Goal: Task Accomplishment & Management: Manage account settings

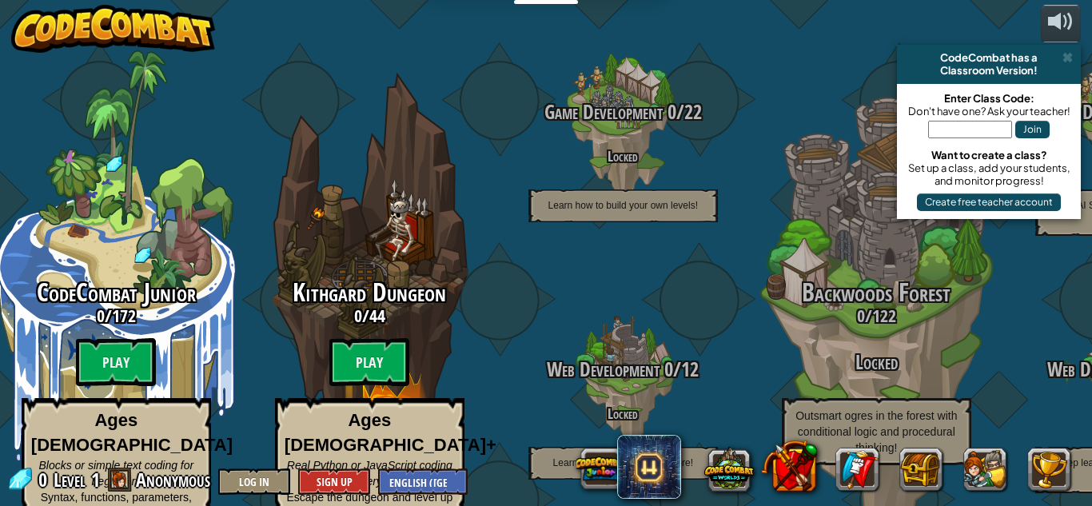
click at [955, 130] on input "text" at bounding box center [970, 130] width 84 height 18
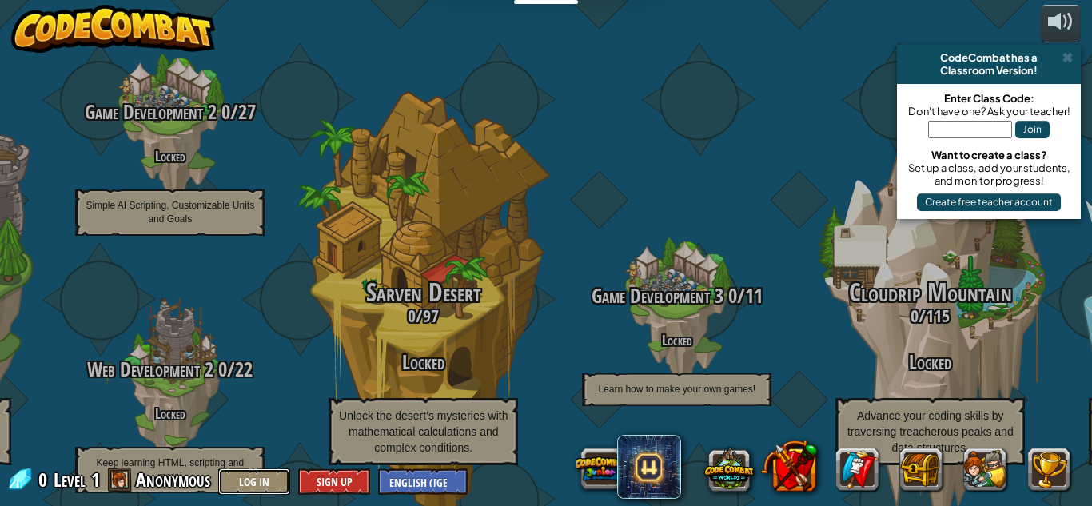
click at [247, 476] on button "Log In" at bounding box center [254, 481] width 72 height 26
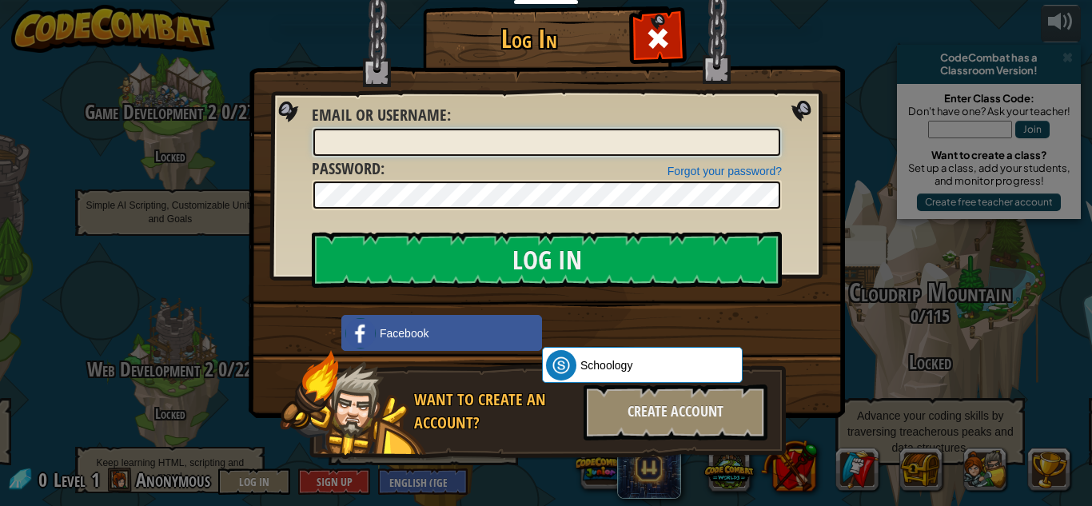
click at [565, 143] on input "Email or Username :" at bounding box center [546, 142] width 467 height 27
type input "houchinjackl"
click at [312, 232] on input "Log In" at bounding box center [547, 260] width 470 height 56
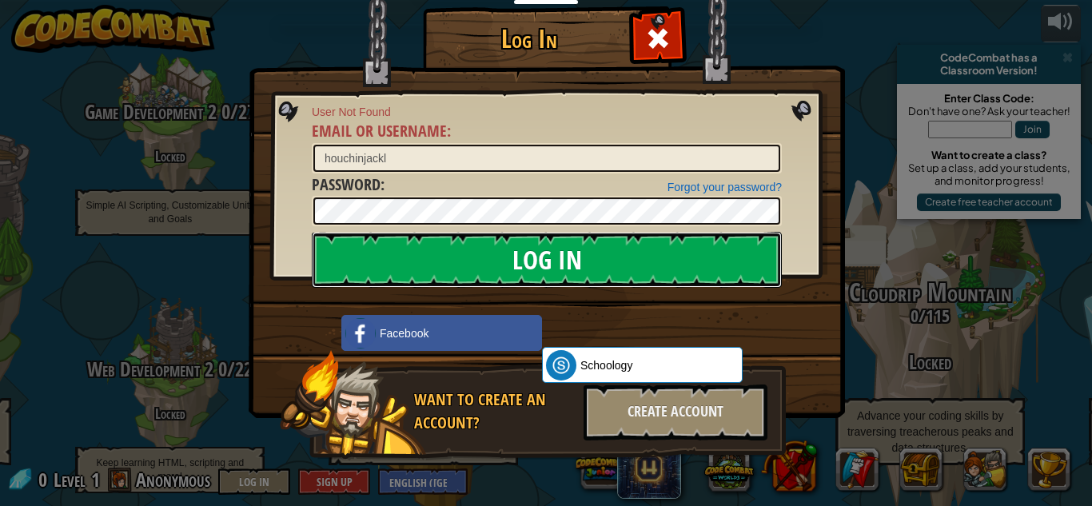
click at [602, 260] on input "Log In" at bounding box center [547, 260] width 470 height 56
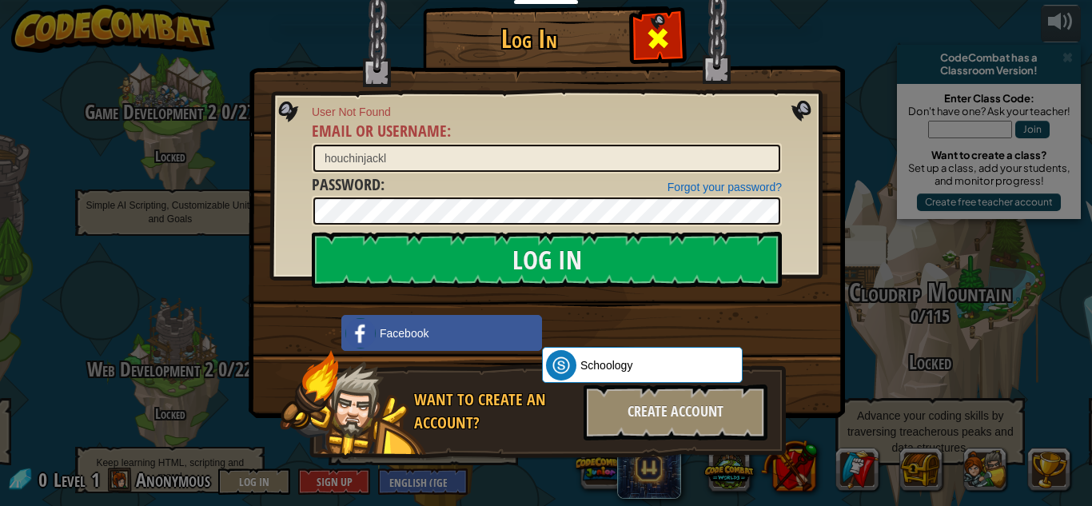
click at [659, 36] on span at bounding box center [658, 39] width 26 height 26
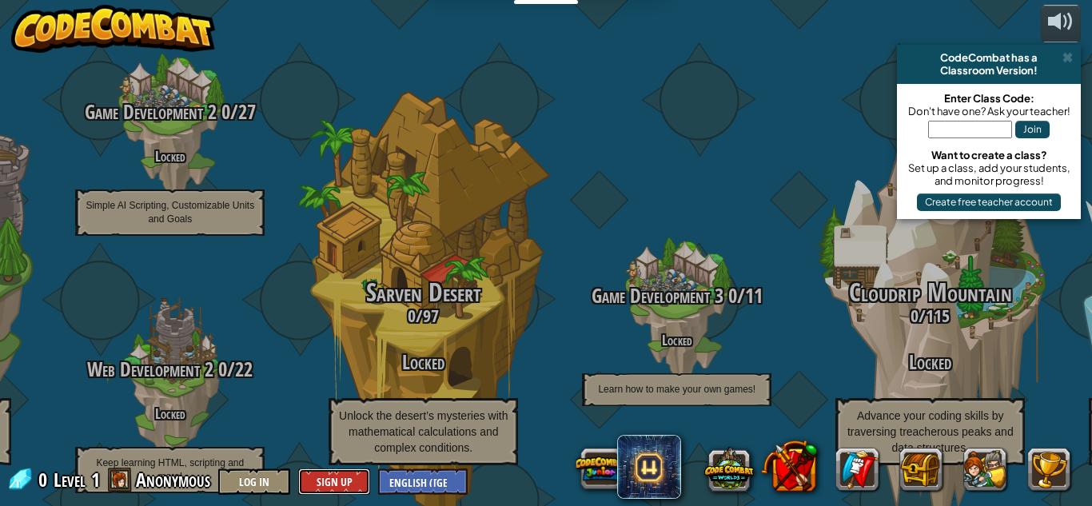
click at [360, 477] on button "Sign Up" at bounding box center [334, 481] width 72 height 26
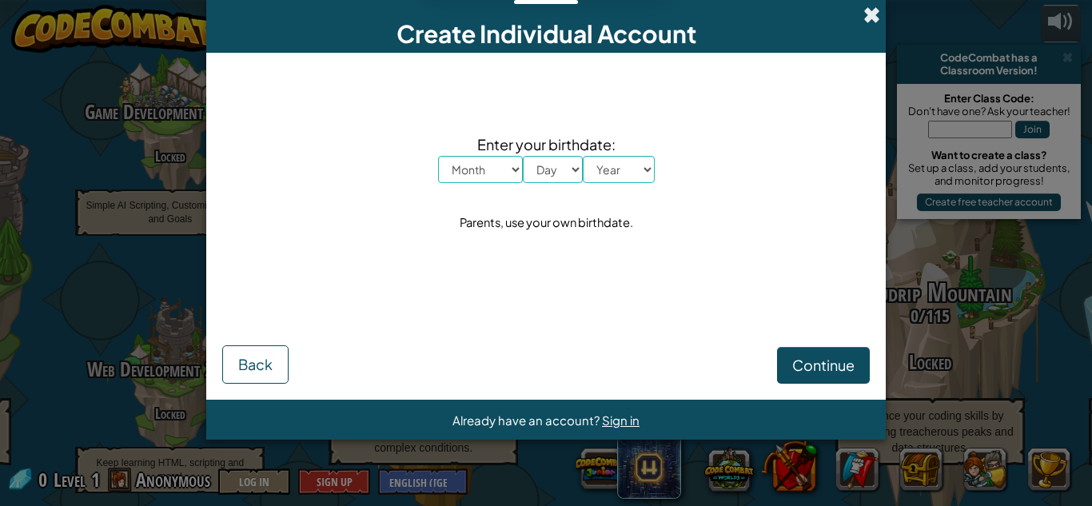
click at [872, 16] on span at bounding box center [871, 14] width 17 height 17
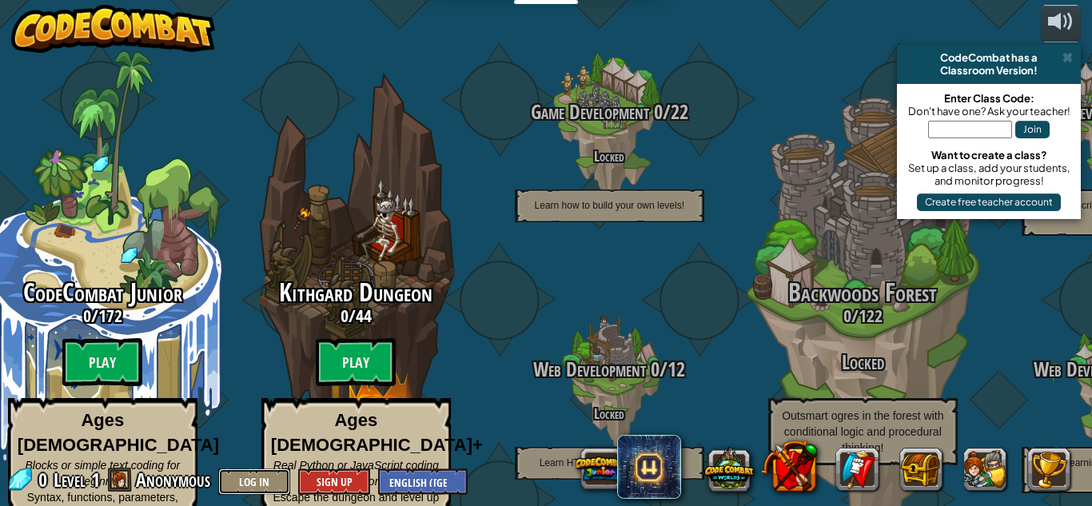
click at [244, 480] on button "Log In" at bounding box center [254, 481] width 72 height 26
